Goal: Navigation & Orientation: Find specific page/section

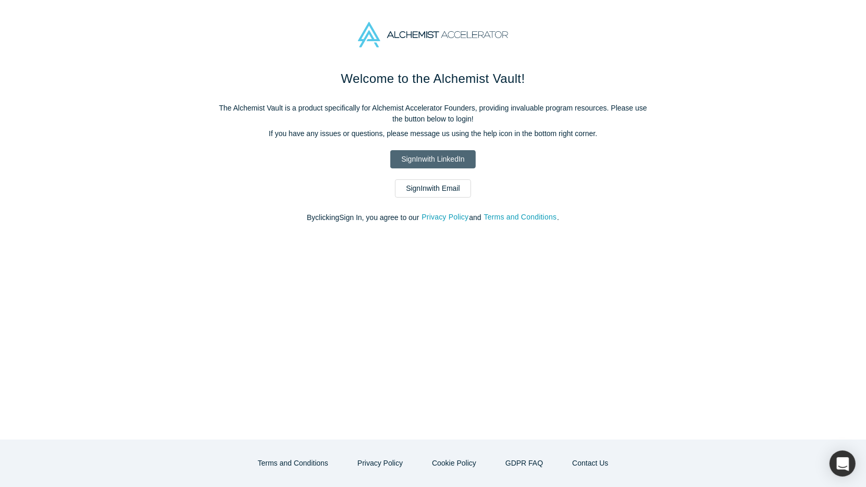
click at [445, 153] on link "Sign In with LinkedIn" at bounding box center [432, 159] width 85 height 18
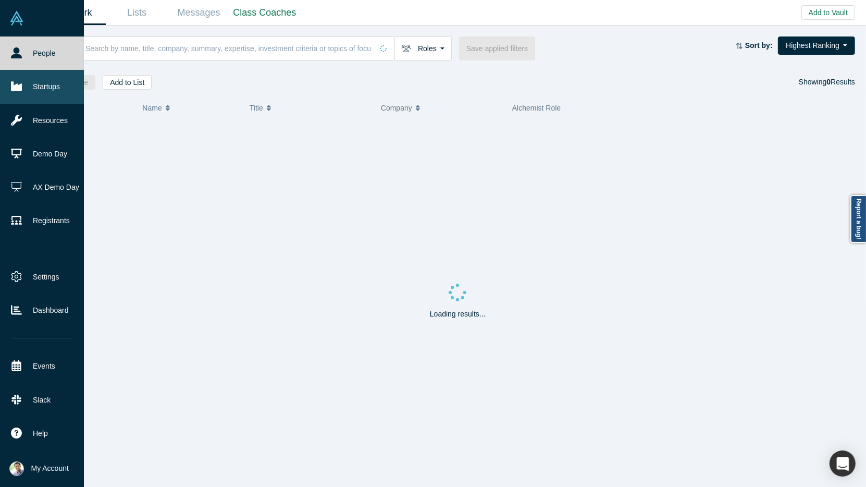
click at [28, 91] on link "Startups" at bounding box center [42, 86] width 84 height 33
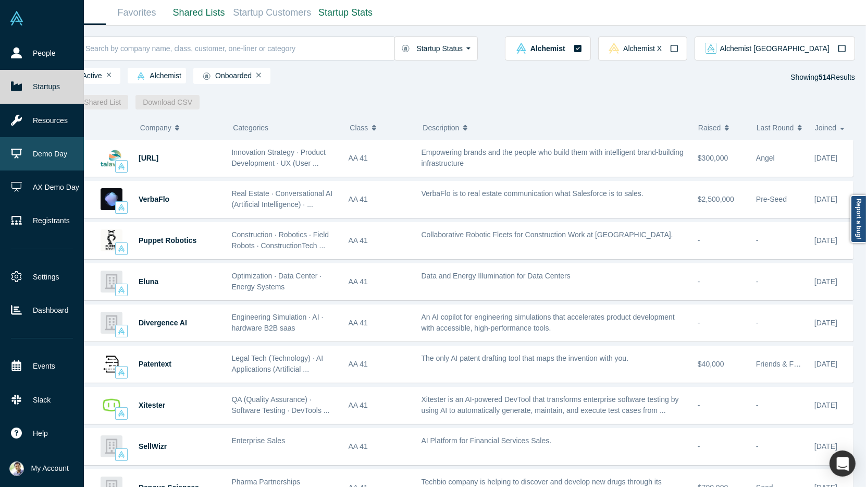
click at [46, 164] on link "Demo Day" at bounding box center [42, 153] width 84 height 33
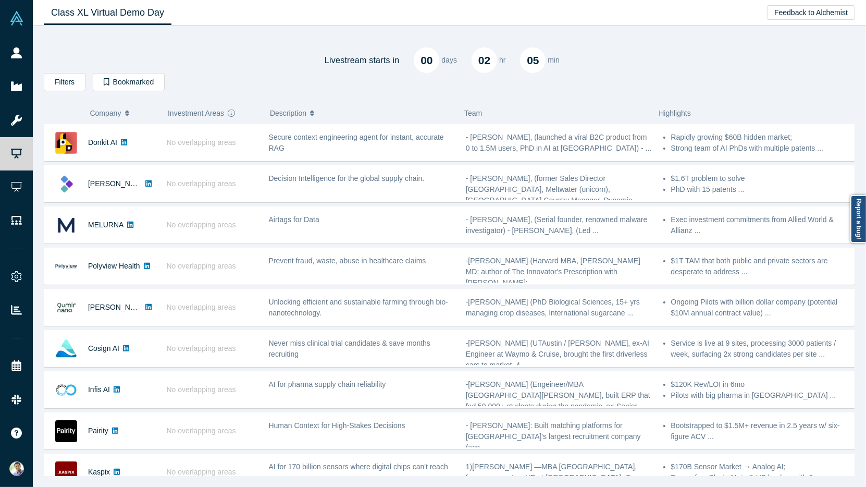
scroll to position [2, 0]
